Goal: Transaction & Acquisition: Purchase product/service

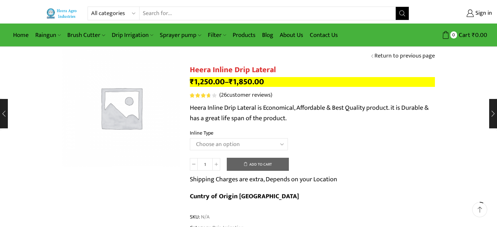
scroll to position [425, 0]
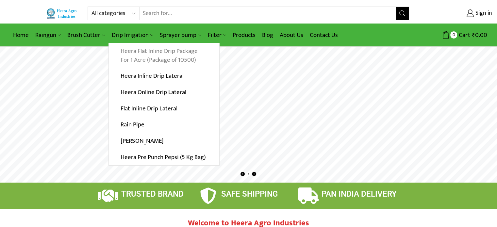
click at [143, 55] on link "Heera Flat Inline Drip Package For 1 Acre (Package of 10500)" at bounding box center [164, 55] width 110 height 25
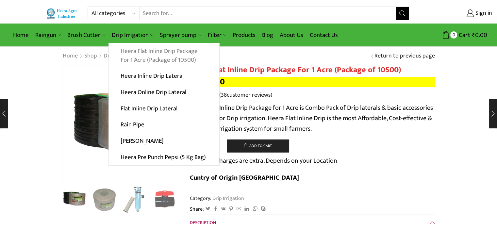
click at [143, 52] on link "Heera Flat Inline Drip Package For 1 Acre (Package of 10500)" at bounding box center [164, 55] width 110 height 25
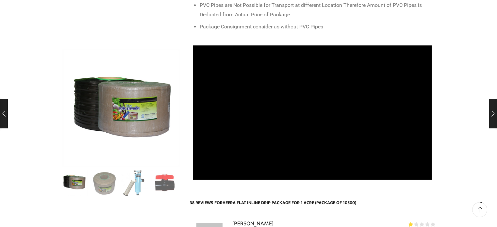
scroll to position [360, 0]
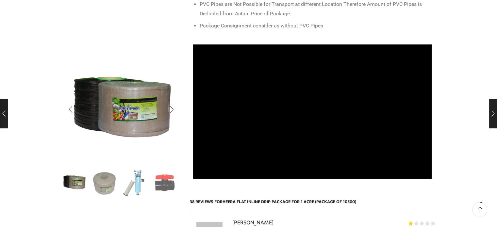
click at [170, 184] on div "Next slide" at bounding box center [172, 183] width 16 height 16
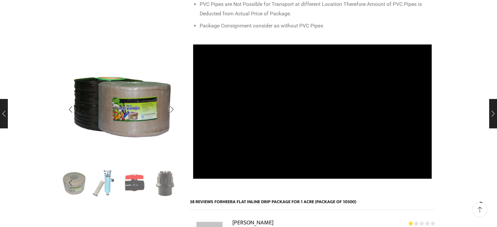
click at [173, 185] on div "Next slide" at bounding box center [172, 183] width 16 height 16
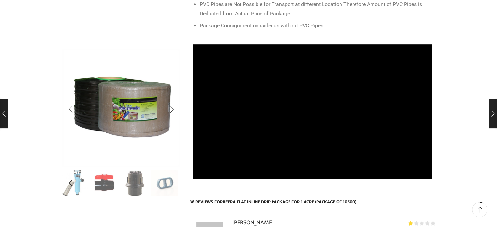
click at [173, 185] on div "Next slide" at bounding box center [172, 183] width 16 height 16
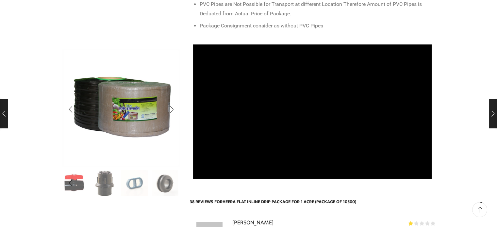
click at [173, 185] on div "Next slide" at bounding box center [172, 183] width 16 height 16
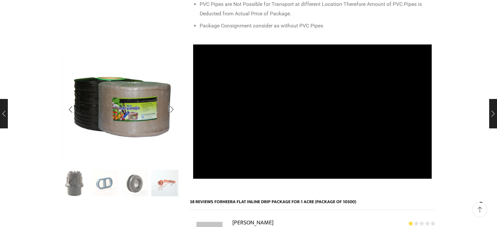
click at [173, 185] on div "Next slide" at bounding box center [172, 183] width 16 height 16
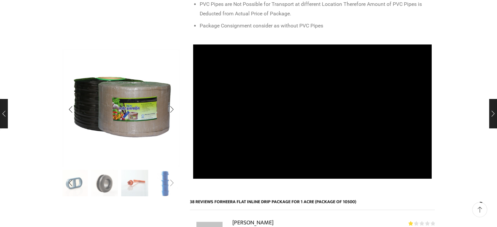
click at [173, 185] on div "Next slide" at bounding box center [172, 183] width 16 height 16
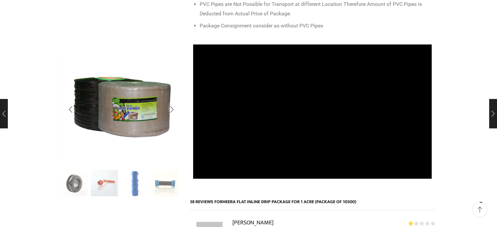
click at [173, 185] on img "10 / 10" at bounding box center [164, 183] width 27 height 27
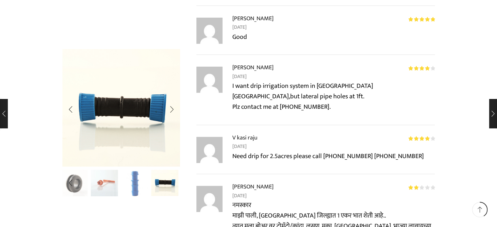
scroll to position [2484, 0]
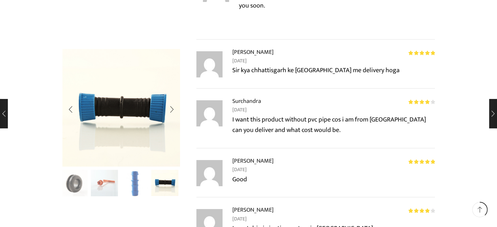
click at [74, 186] on div "Previous slide" at bounding box center [70, 183] width 16 height 16
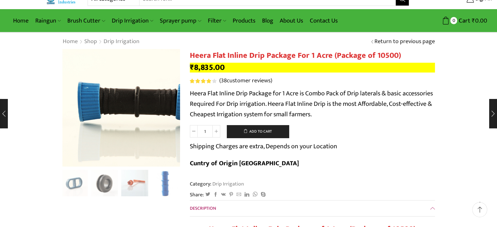
scroll to position [0, 0]
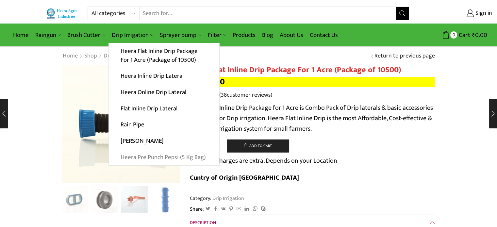
click at [154, 157] on link "Heera Pre Punch Pepsi (5 Kg Bag)" at bounding box center [164, 157] width 110 height 16
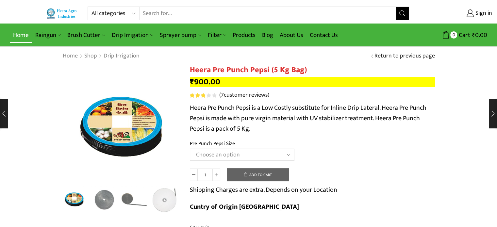
click at [14, 34] on link "Home" at bounding box center [21, 34] width 22 height 15
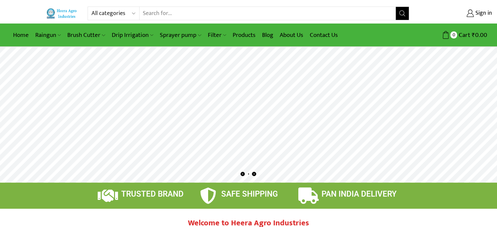
click at [232, 137] on rs-layer at bounding box center [248, 115] width 497 height 136
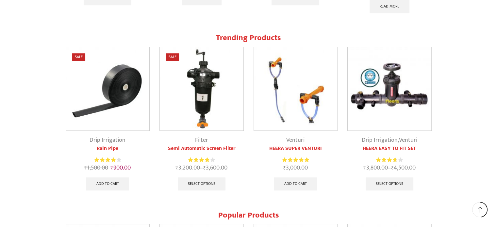
scroll to position [613, 0]
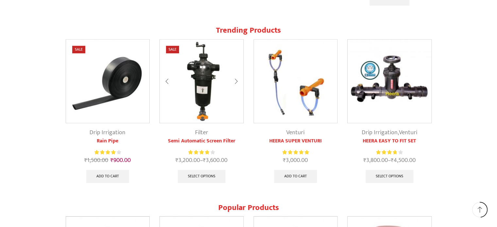
click at [238, 81] on div at bounding box center [236, 81] width 15 height 17
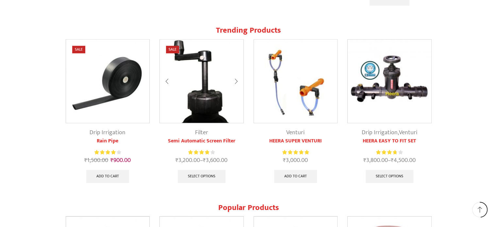
click at [237, 81] on div at bounding box center [236, 81] width 15 height 17
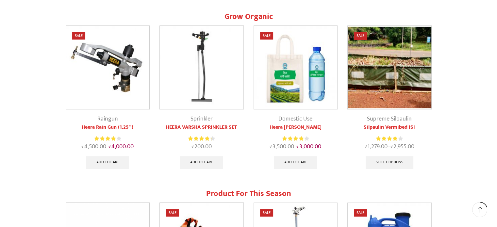
scroll to position [286, 0]
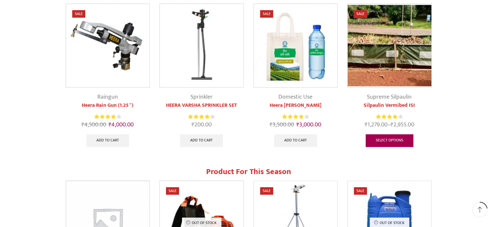
click at [396, 141] on link "Select options" at bounding box center [390, 140] width 48 height 13
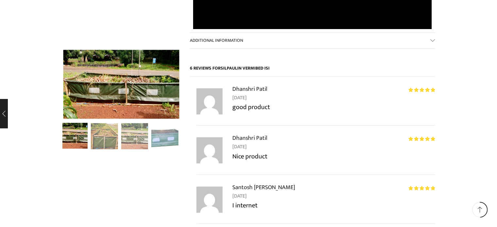
scroll to position [686, 0]
